Goal: Information Seeking & Learning: Learn about a topic

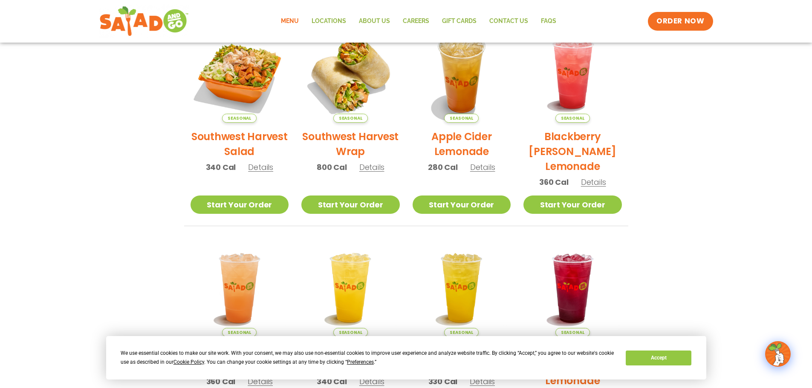
scroll to position [213, 0]
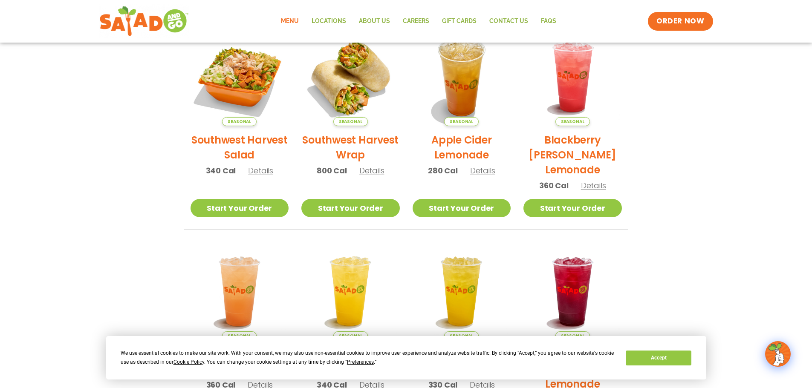
click at [587, 151] on h2 "Blackberry [PERSON_NAME] Lemonade" at bounding box center [572, 155] width 98 height 45
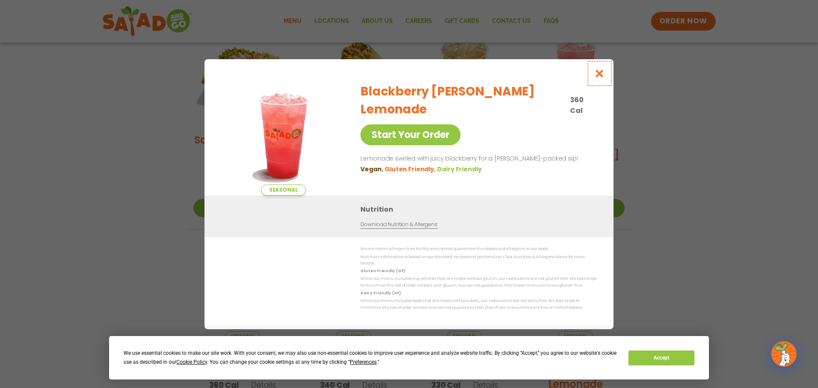
click at [603, 73] on icon "Close modal" at bounding box center [600, 73] width 11 height 9
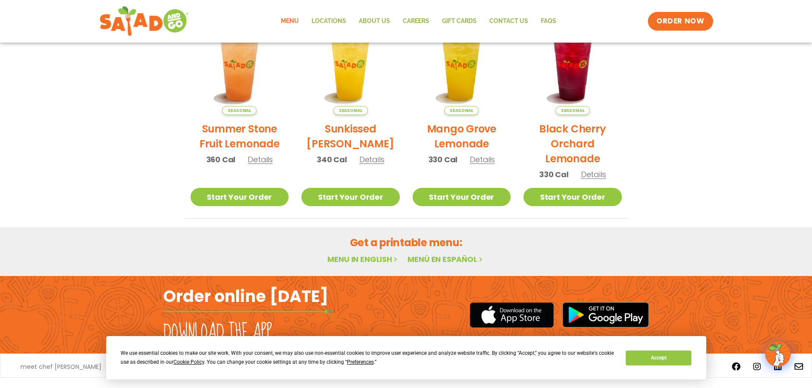
scroll to position [457, 0]
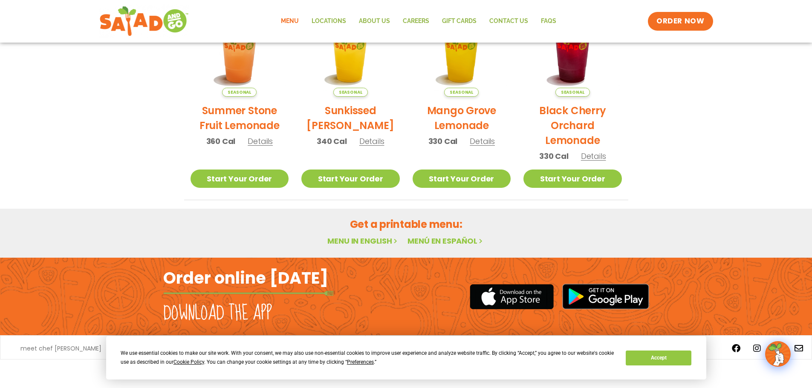
click at [355, 240] on link "Menu in English" at bounding box center [363, 241] width 72 height 11
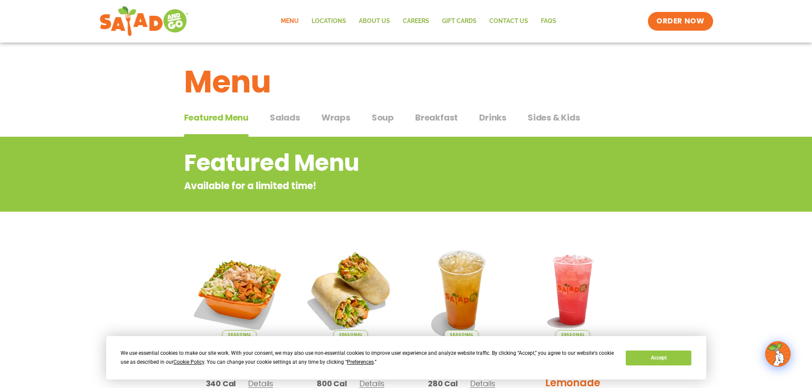
click at [382, 115] on span "Soup" at bounding box center [383, 117] width 22 height 13
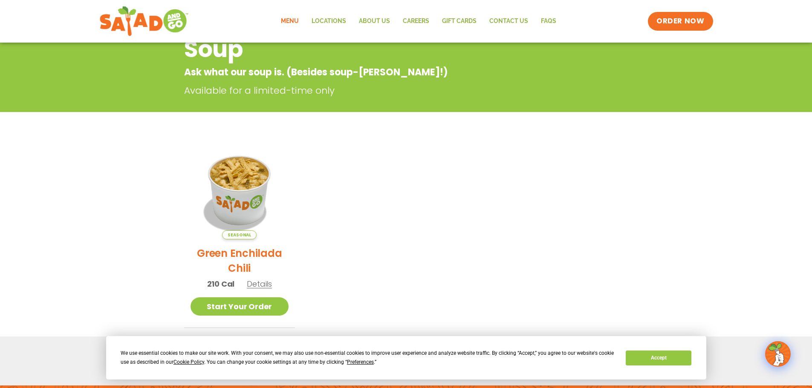
scroll to position [128, 0]
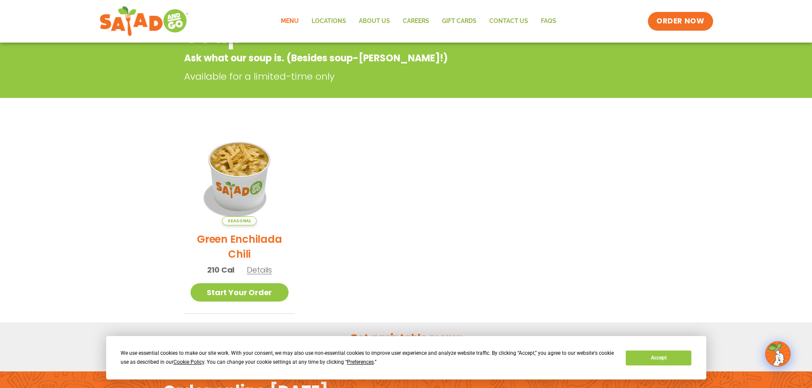
click at [263, 273] on span "Details" at bounding box center [259, 270] width 25 height 11
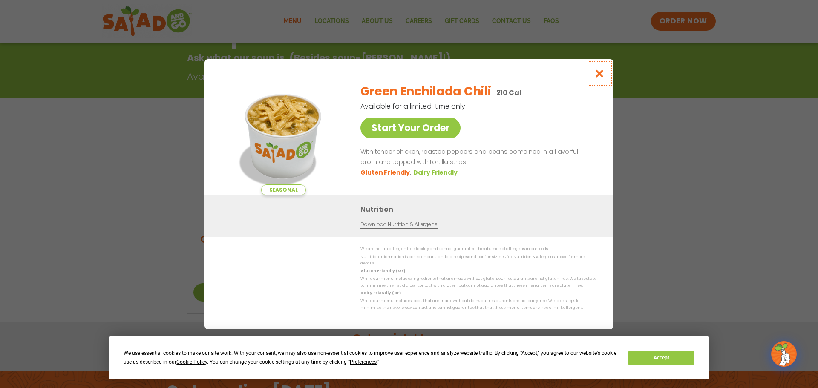
click at [601, 75] on icon "Close modal" at bounding box center [600, 73] width 11 height 9
